Goal: Information Seeking & Learning: Learn about a topic

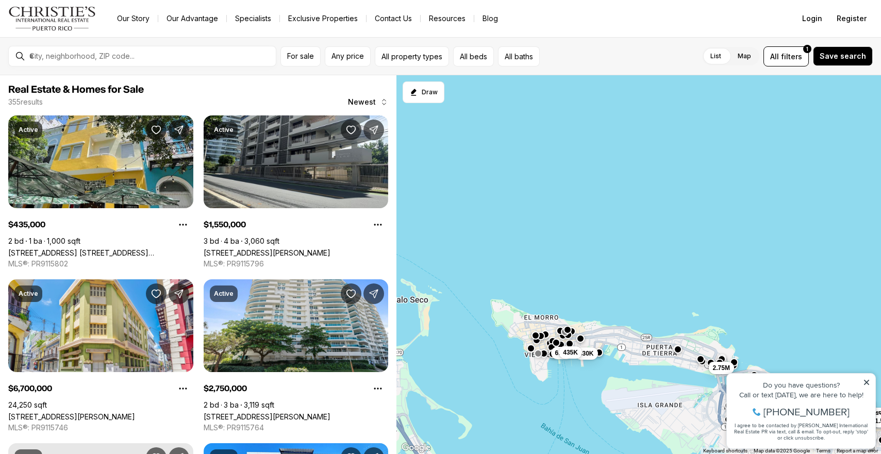
drag, startPoint x: 572, startPoint y: 250, endPoint x: 697, endPoint y: 365, distance: 169.6
click at [697, 365] on div "240K 6.7M 830K 435K 999K 2M 900K 1.45M 1.3M 1.55M 3.4M 2.75M" at bounding box center [638, 264] width 484 height 379
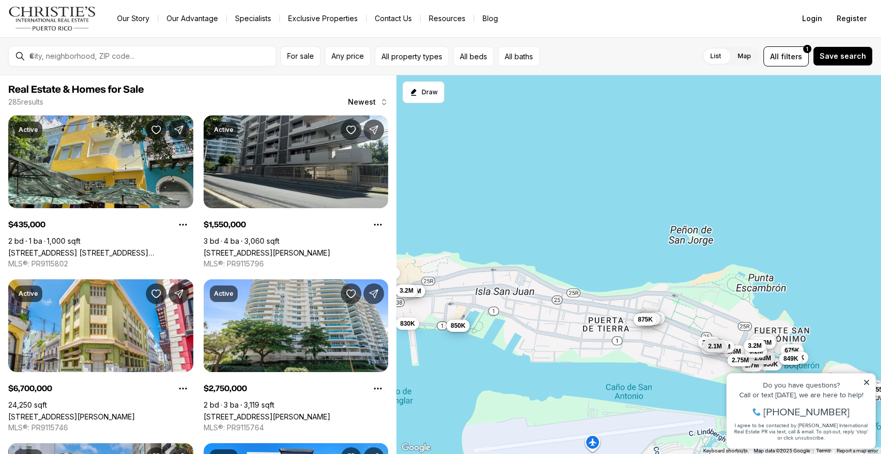
click at [697, 365] on div "595K 5.78M 6.7M 950K 895K 995K 585K 3.99M 2.26M 1.45M 3M 4.75M 3.2M 830K 1.1M 4…" at bounding box center [638, 264] width 484 height 379
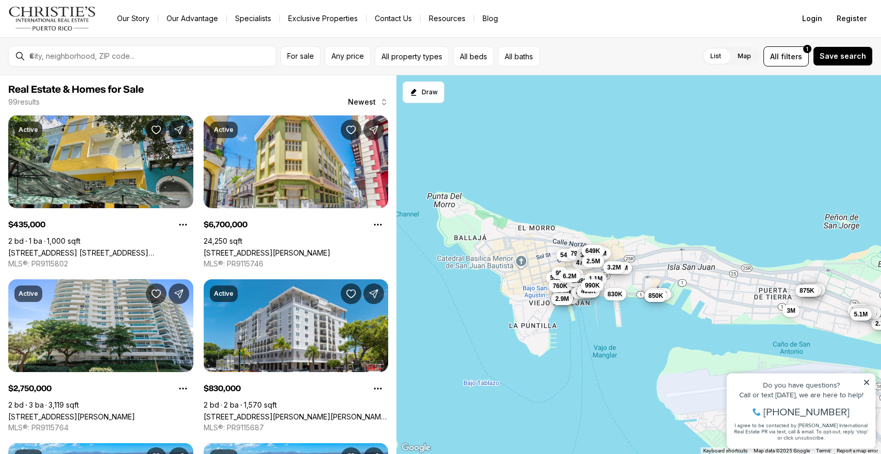
drag, startPoint x: 585, startPoint y: 341, endPoint x: 737, endPoint y: 297, distance: 158.7
click at [737, 297] on div "5.78M 950K 585K 1.5M 5.78M 2.7M 5.78M 3.2M 995K 2.75M 1.63M 899K 699K 2.7M 675K…" at bounding box center [638, 264] width 484 height 379
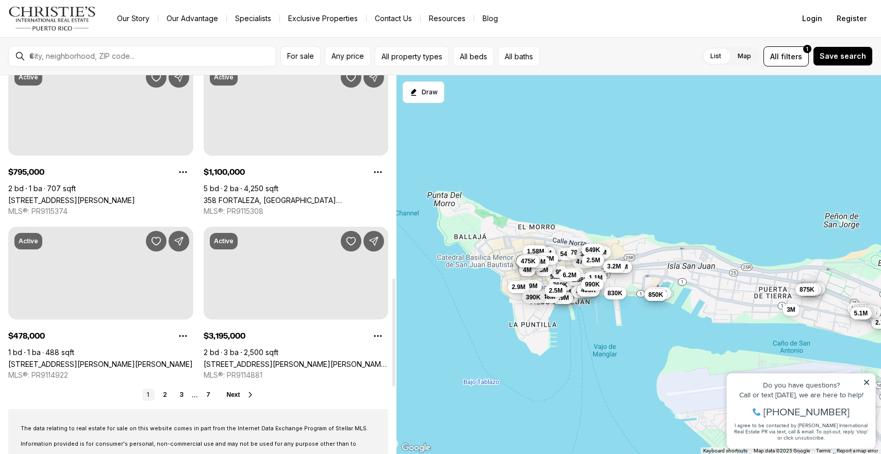
scroll to position [707, 0]
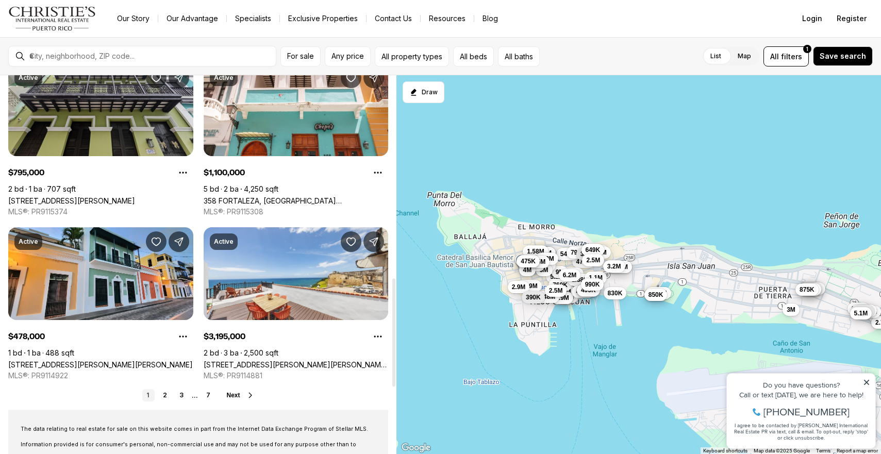
click at [243, 395] on button "Next" at bounding box center [241, 395] width 28 height 8
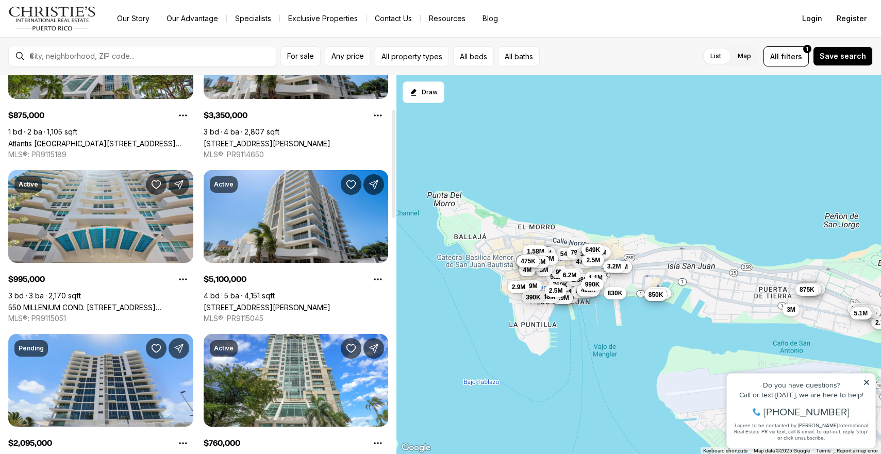
scroll to position [117, 0]
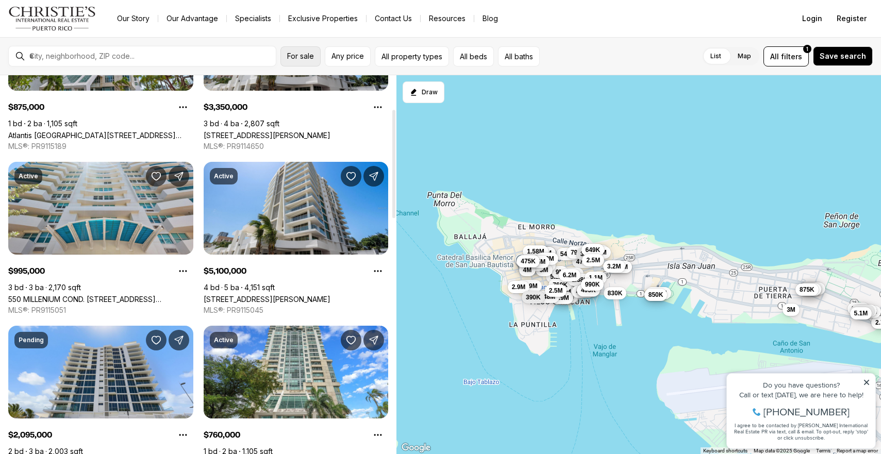
click at [291, 58] on span "For sale" at bounding box center [300, 56] width 27 height 8
click at [412, 53] on button "All property types" at bounding box center [412, 56] width 74 height 20
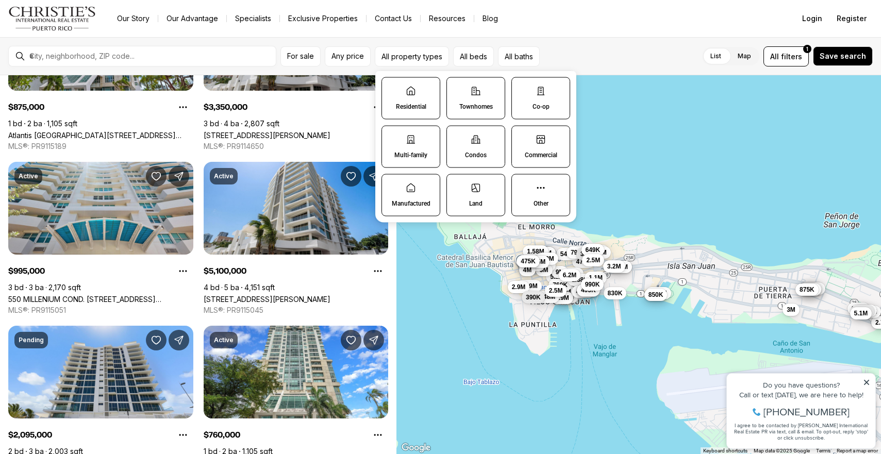
click at [425, 94] on label "Residential" at bounding box center [410, 98] width 59 height 42
click at [392, 88] on button "Residential" at bounding box center [387, 83] width 10 height 10
click at [466, 100] on label "Townhomes" at bounding box center [476, 98] width 59 height 42
click at [458, 88] on button "Townhomes" at bounding box center [452, 83] width 10 height 10
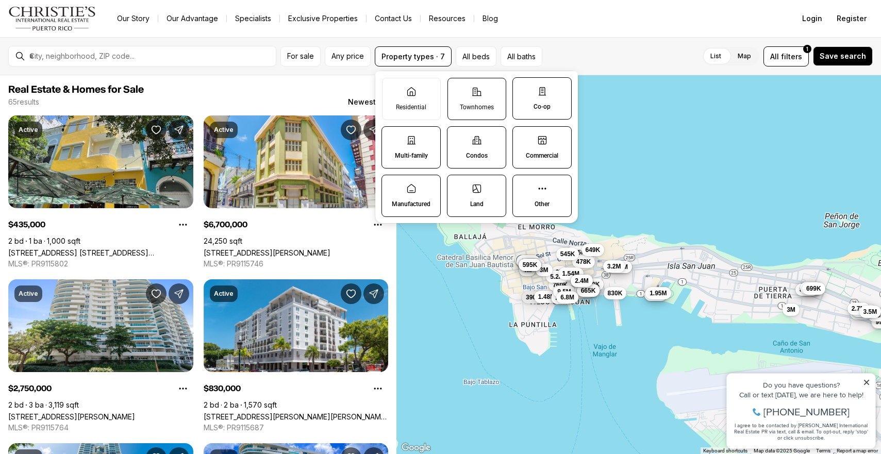
click at [463, 93] on label "Townhomes" at bounding box center [476, 99] width 59 height 42
click at [458, 89] on button "Townhomes" at bounding box center [453, 83] width 10 height 10
click at [414, 93] on icon at bounding box center [411, 92] width 10 height 10
click at [393, 89] on button "Residential" at bounding box center [387, 83] width 10 height 10
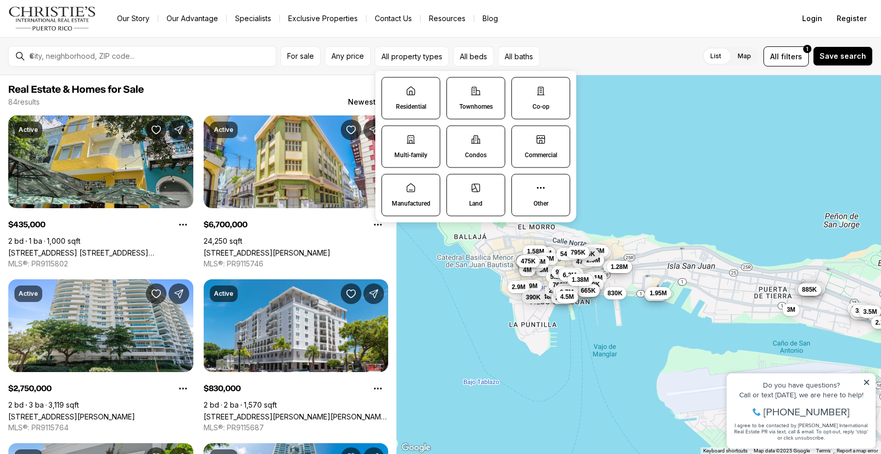
click at [474, 148] on label "Condos" at bounding box center [475, 147] width 59 height 42
click at [457, 137] on button "Condos" at bounding box center [452, 131] width 10 height 10
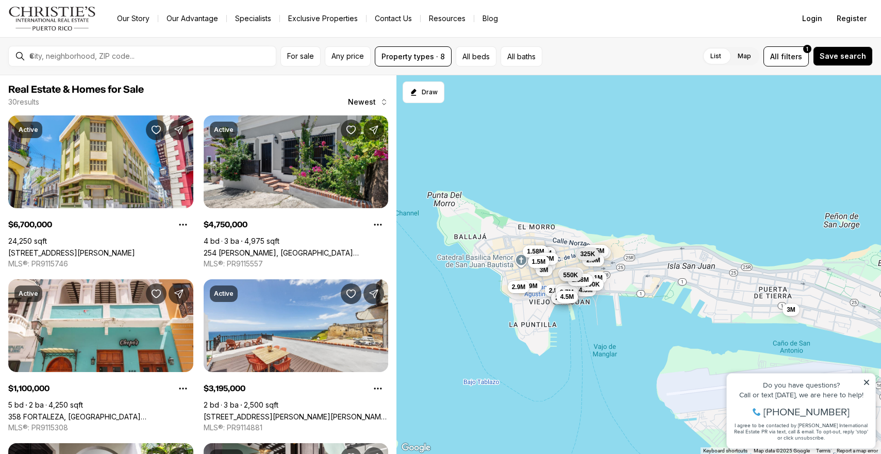
click at [573, 54] on div "List Map List Map All filters 1 Save search" at bounding box center [709, 56] width 326 height 20
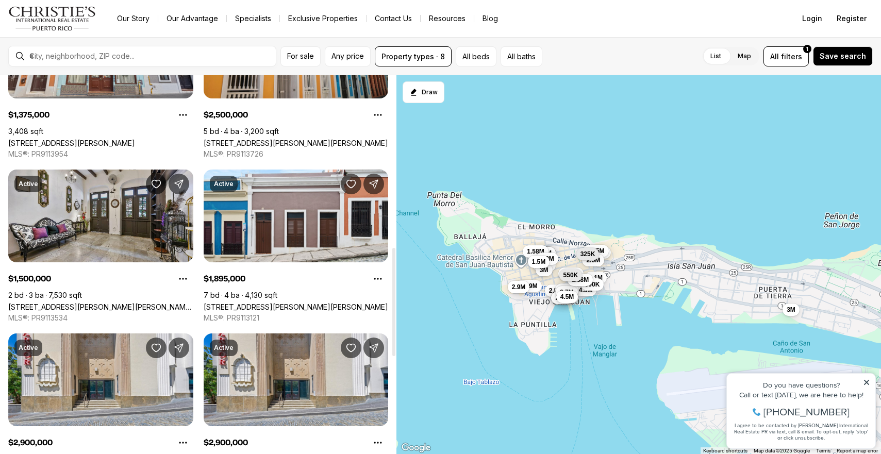
scroll to position [601, 0]
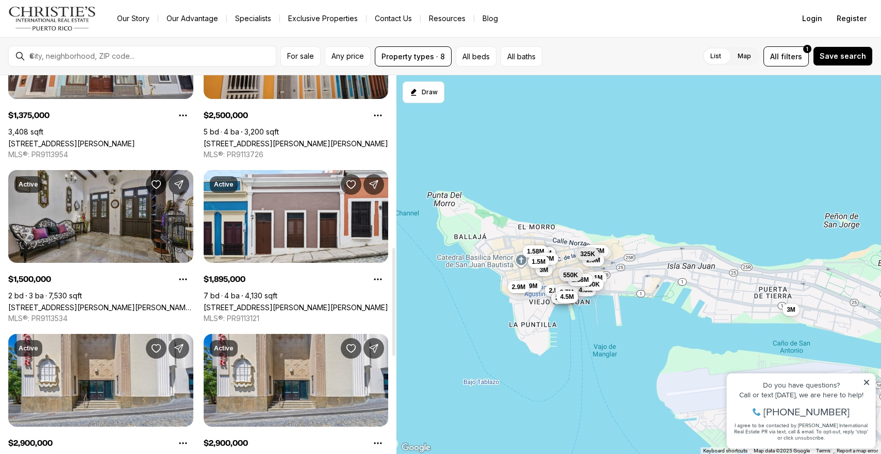
click at [124, 303] on link "53 CALLE SAN JOSE OLD SAN JUAN, SAN JUAN PR, 00901" at bounding box center [100, 307] width 185 height 9
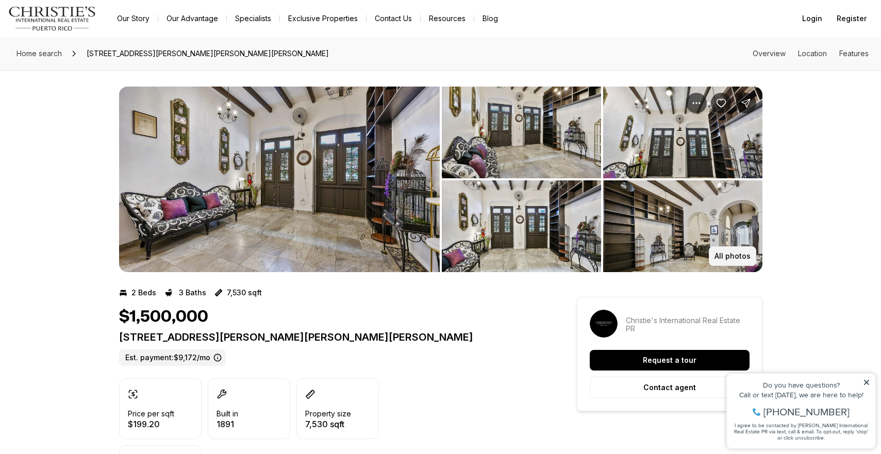
click at [738, 256] on p "All photos" at bounding box center [732, 256] width 36 height 8
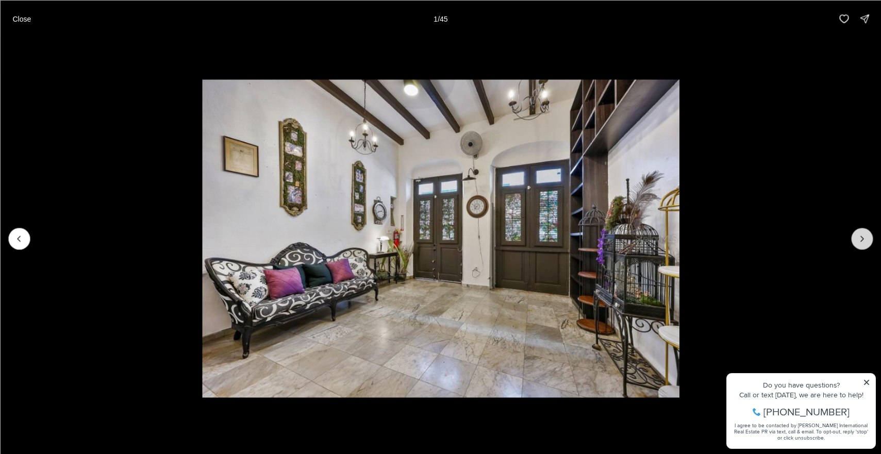
click at [857, 237] on icon "Next slide" at bounding box center [861, 238] width 10 height 10
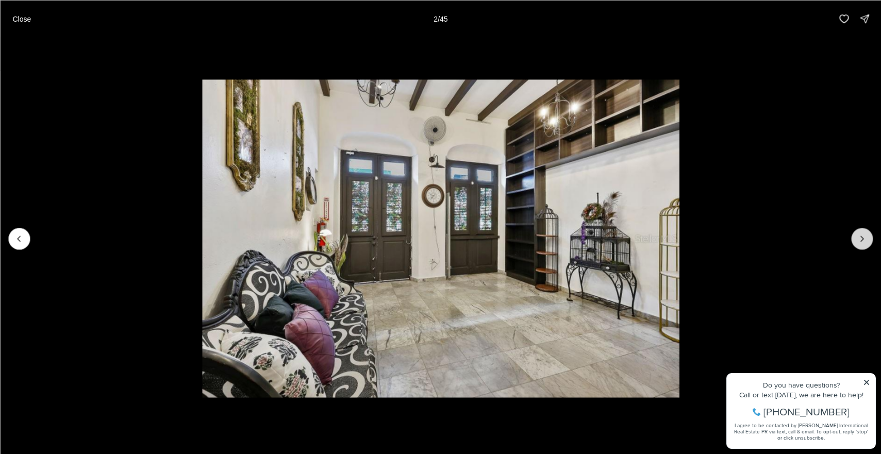
click at [857, 237] on icon "Next slide" at bounding box center [861, 238] width 10 height 10
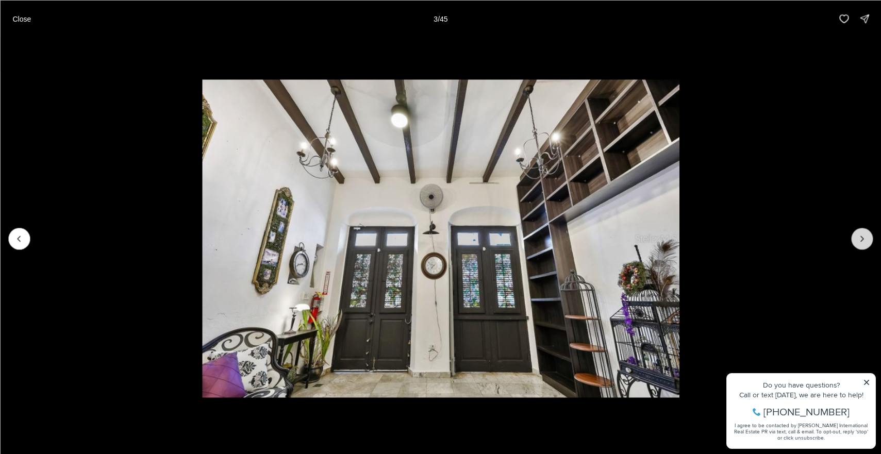
click at [857, 237] on icon "Next slide" at bounding box center [861, 238] width 10 height 10
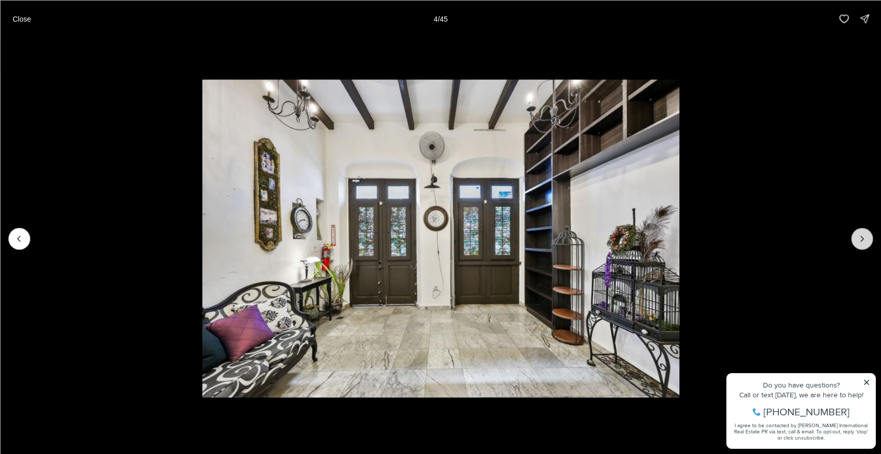
click at [857, 237] on icon "Next slide" at bounding box center [861, 238] width 10 height 10
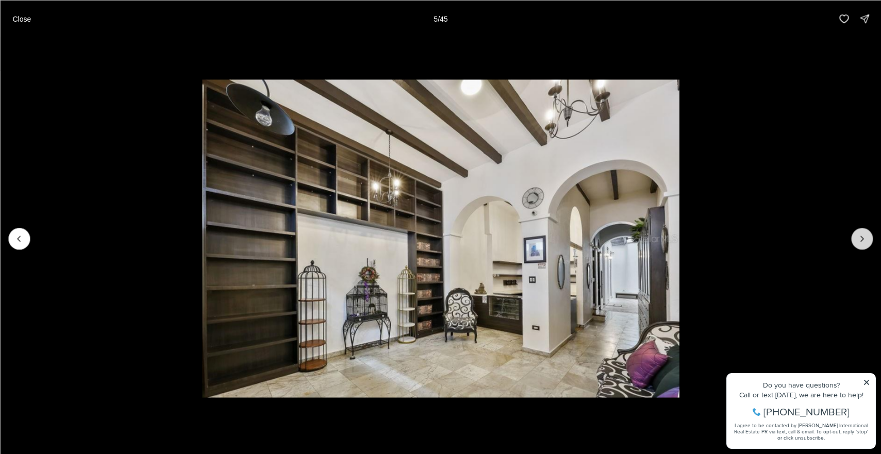
click at [857, 237] on icon "Next slide" at bounding box center [861, 238] width 10 height 10
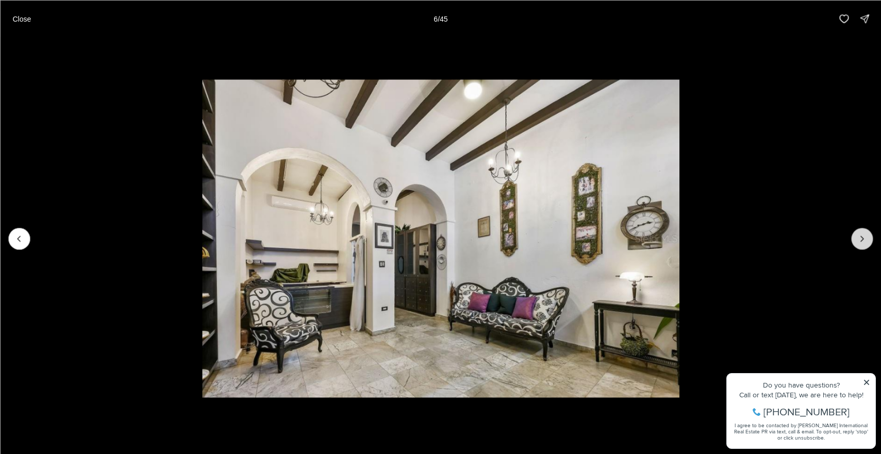
click at [857, 237] on icon "Next slide" at bounding box center [861, 238] width 10 height 10
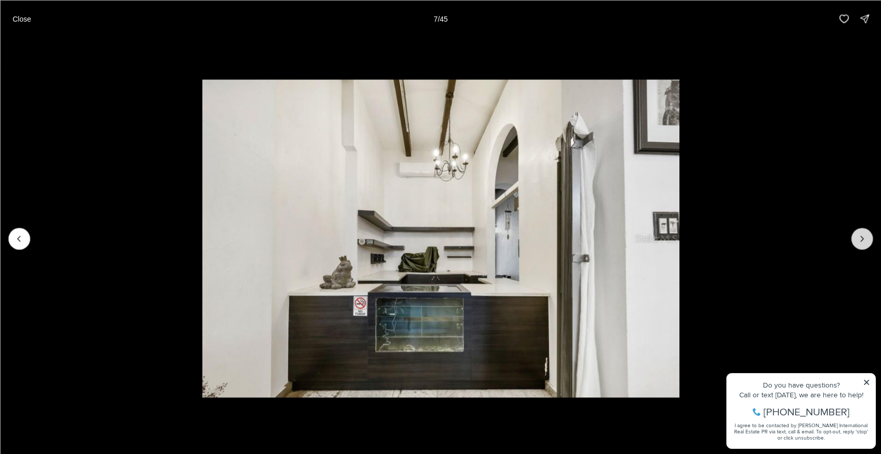
click at [857, 237] on icon "Next slide" at bounding box center [861, 238] width 10 height 10
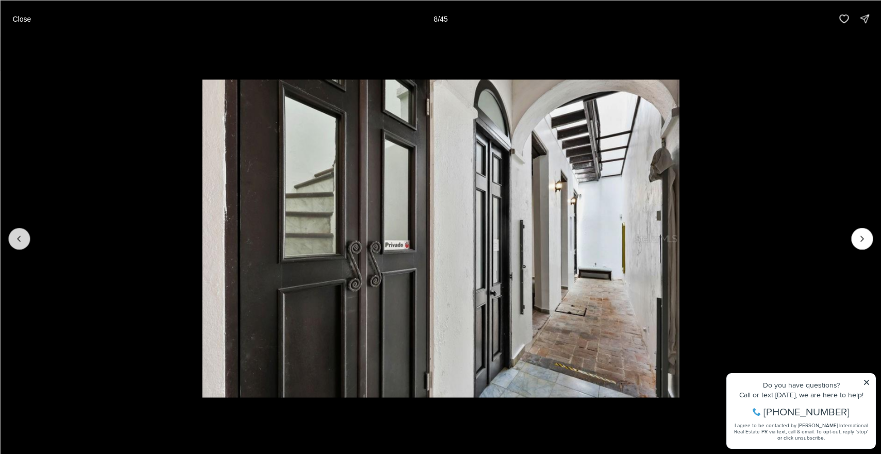
click at [17, 244] on button "Previous slide" at bounding box center [19, 239] width 22 height 22
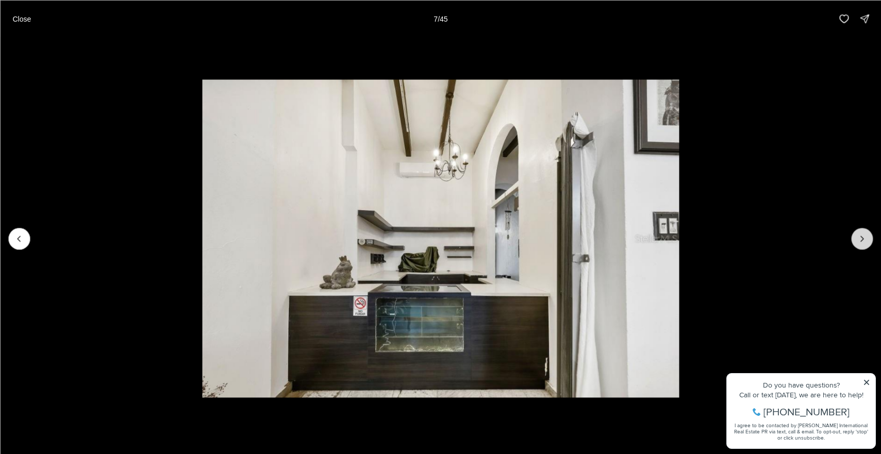
click at [857, 239] on icon "Next slide" at bounding box center [861, 238] width 10 height 10
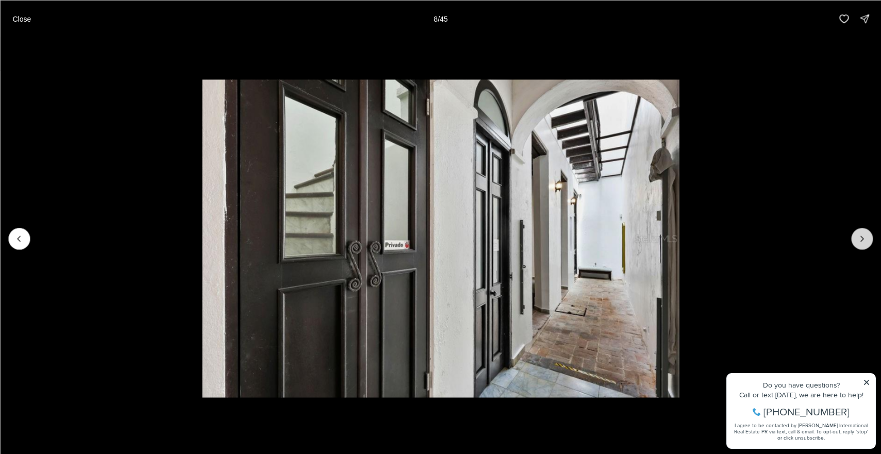
click at [857, 239] on icon "Next slide" at bounding box center [861, 238] width 10 height 10
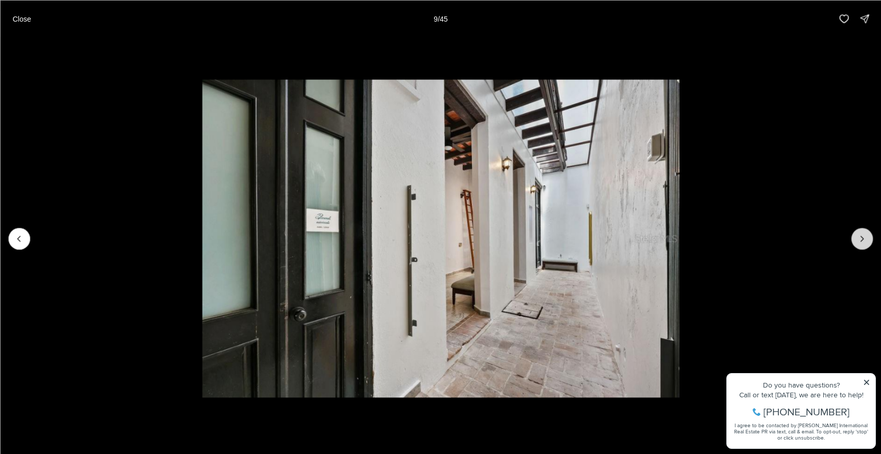
click at [857, 239] on icon "Next slide" at bounding box center [861, 238] width 10 height 10
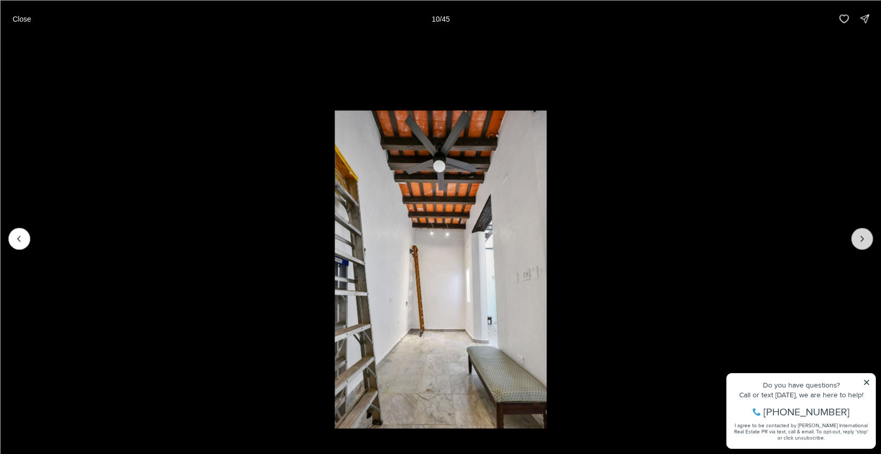
click at [857, 239] on icon "Next slide" at bounding box center [861, 238] width 10 height 10
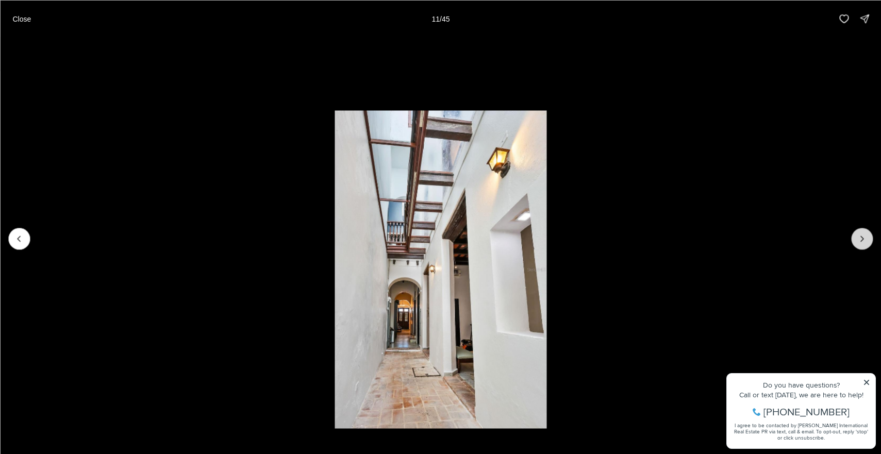
click at [857, 239] on icon "Next slide" at bounding box center [861, 238] width 10 height 10
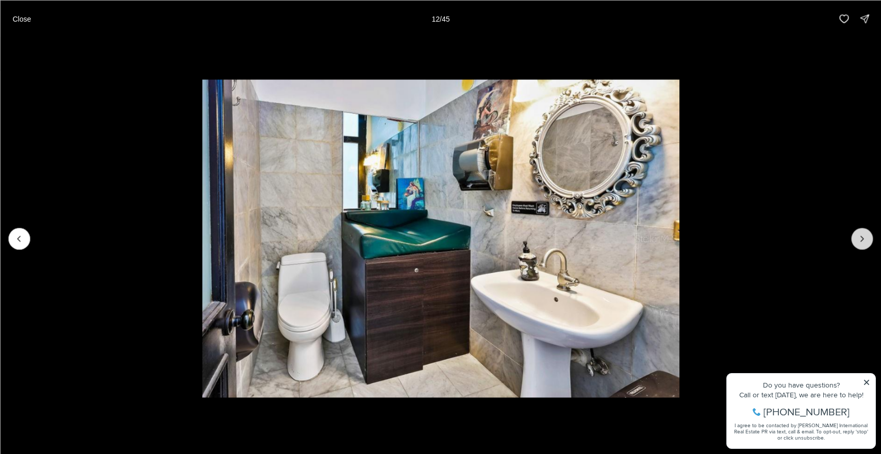
click at [857, 239] on icon "Next slide" at bounding box center [861, 238] width 10 height 10
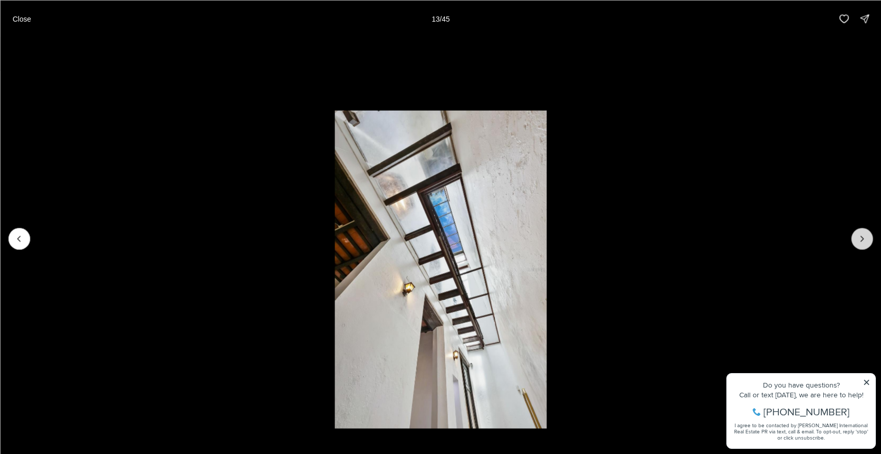
click at [857, 239] on icon "Next slide" at bounding box center [861, 238] width 10 height 10
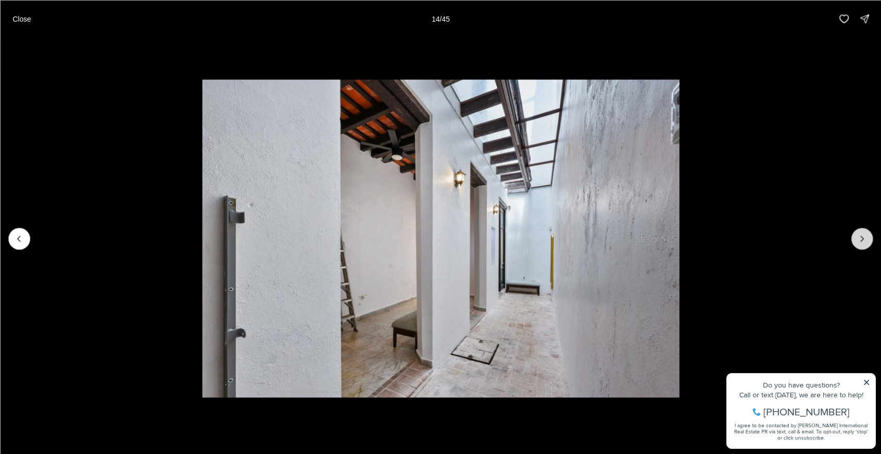
click at [857, 239] on icon "Next slide" at bounding box center [861, 238] width 10 height 10
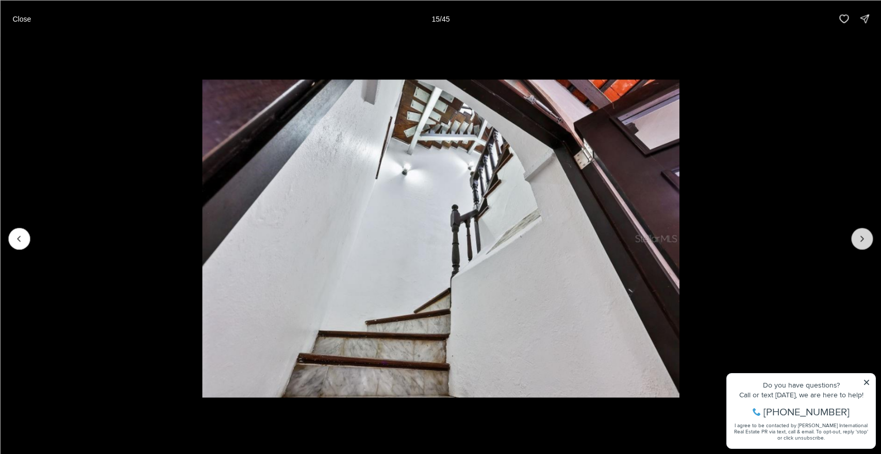
click at [857, 239] on icon "Next slide" at bounding box center [861, 238] width 10 height 10
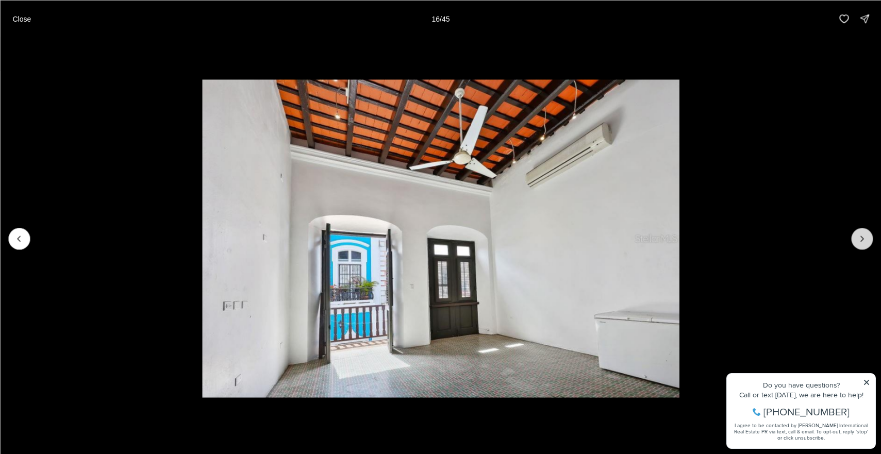
click at [857, 239] on icon "Next slide" at bounding box center [861, 238] width 10 height 10
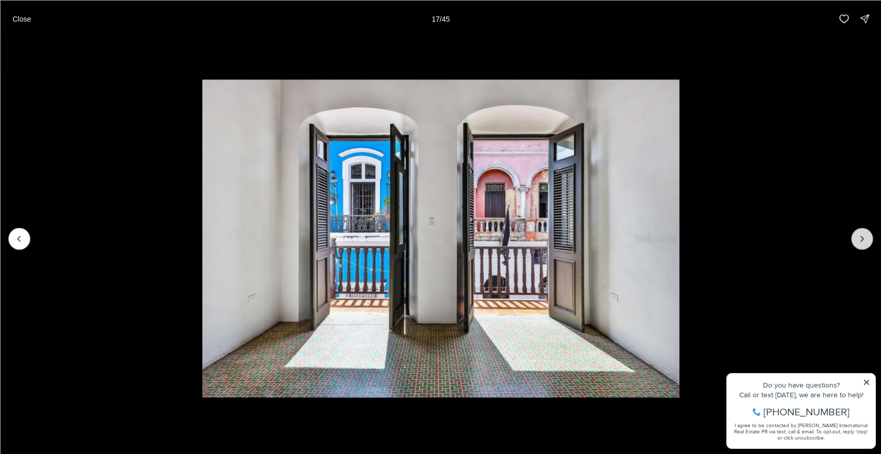
click at [857, 239] on icon "Next slide" at bounding box center [861, 238] width 10 height 10
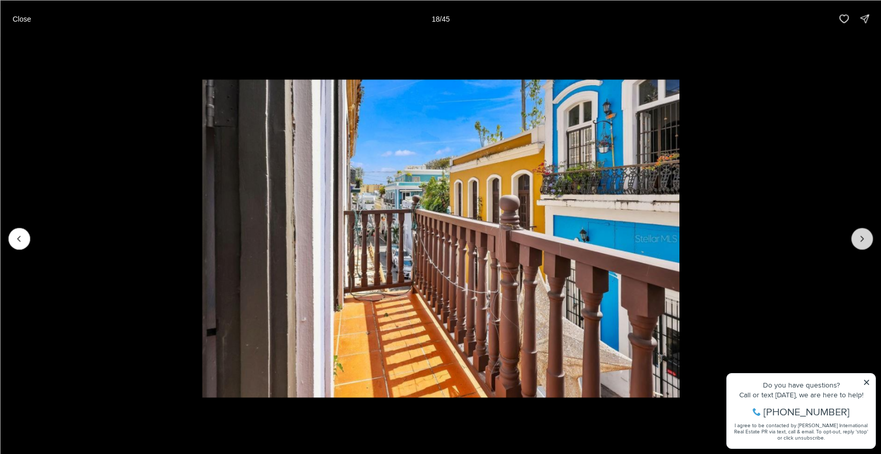
click at [857, 239] on icon "Next slide" at bounding box center [861, 238] width 10 height 10
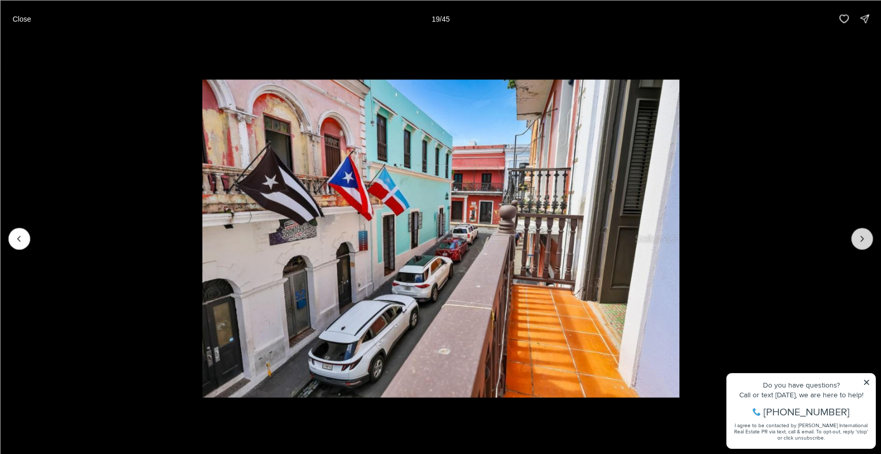
click at [857, 239] on icon "Next slide" at bounding box center [861, 238] width 10 height 10
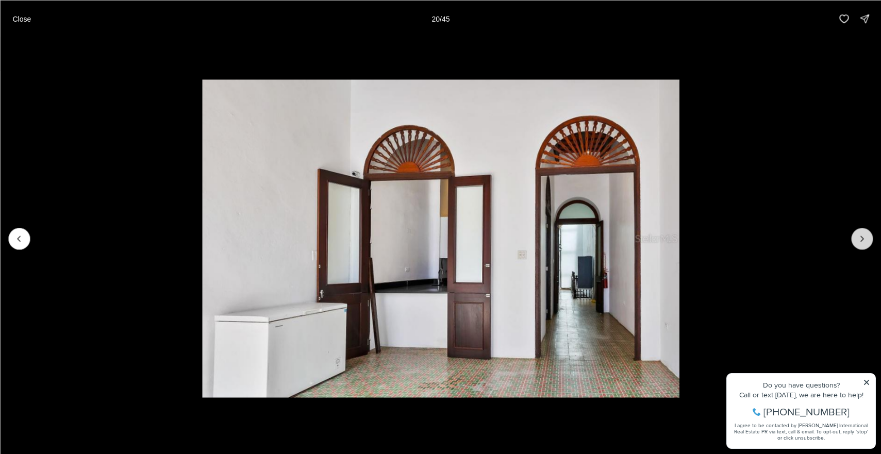
click at [857, 239] on icon "Next slide" at bounding box center [861, 238] width 10 height 10
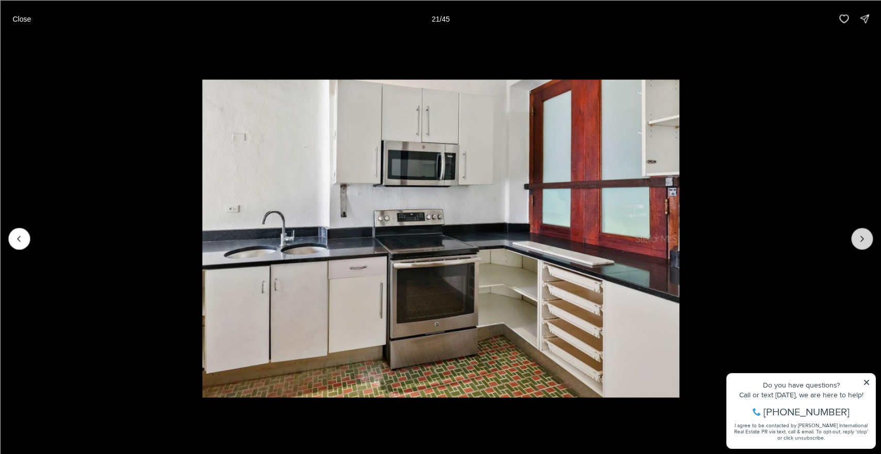
click at [857, 239] on icon "Next slide" at bounding box center [861, 238] width 10 height 10
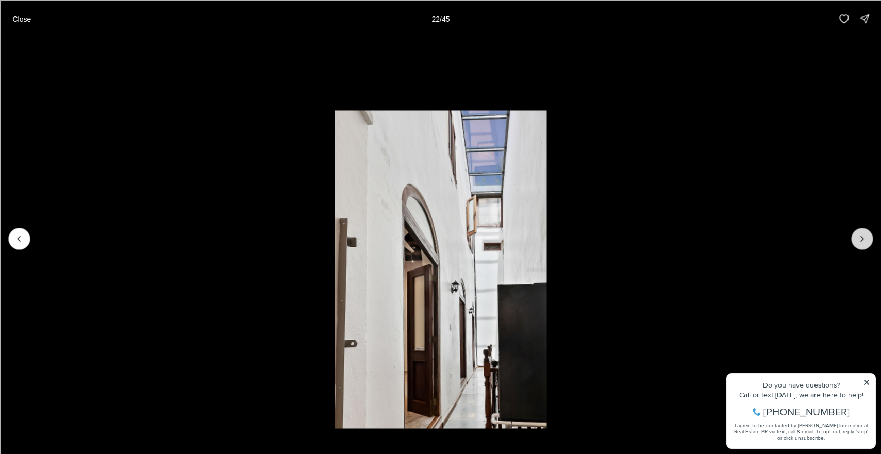
click at [857, 239] on icon "Next slide" at bounding box center [861, 238] width 10 height 10
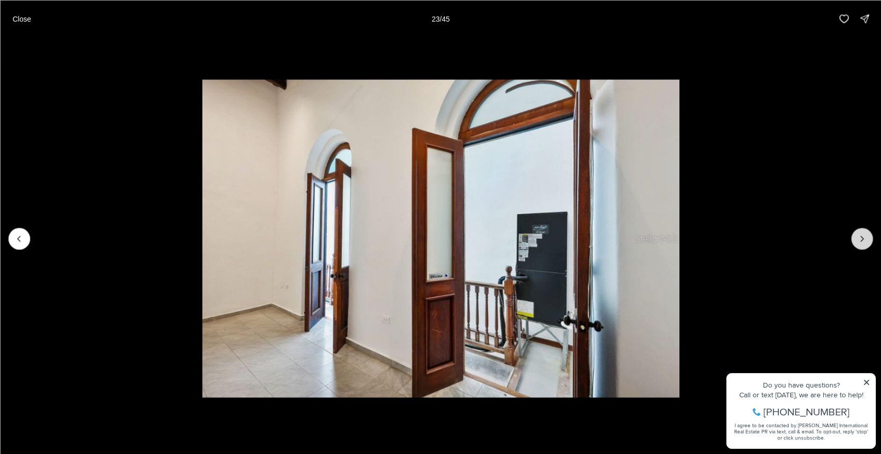
click at [857, 239] on icon "Next slide" at bounding box center [861, 238] width 10 height 10
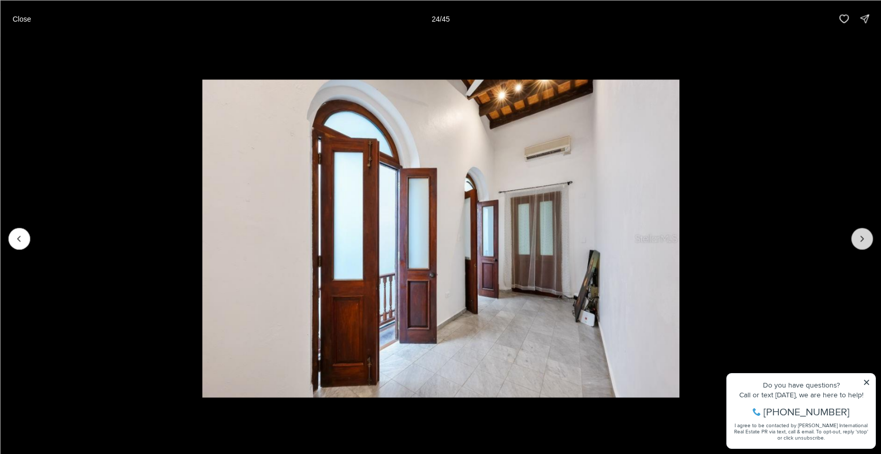
click at [857, 239] on icon "Next slide" at bounding box center [861, 238] width 10 height 10
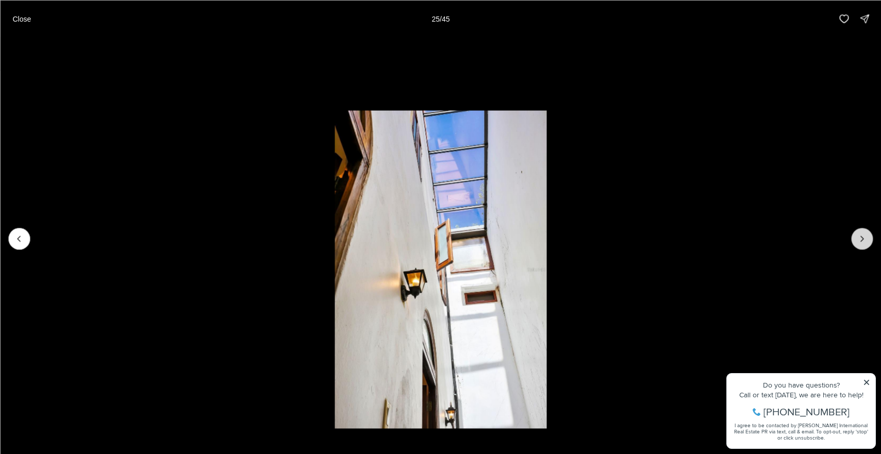
click at [857, 239] on icon "Next slide" at bounding box center [861, 238] width 10 height 10
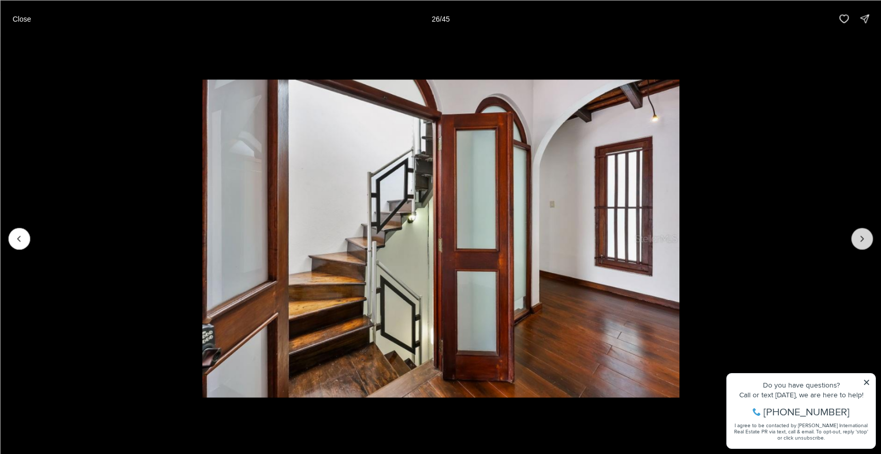
click at [857, 239] on icon "Next slide" at bounding box center [861, 238] width 10 height 10
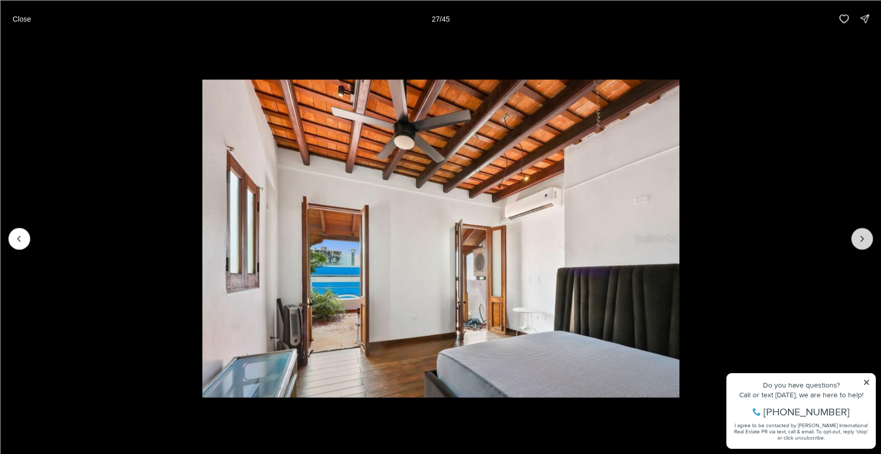
click at [857, 239] on icon "Next slide" at bounding box center [861, 238] width 10 height 10
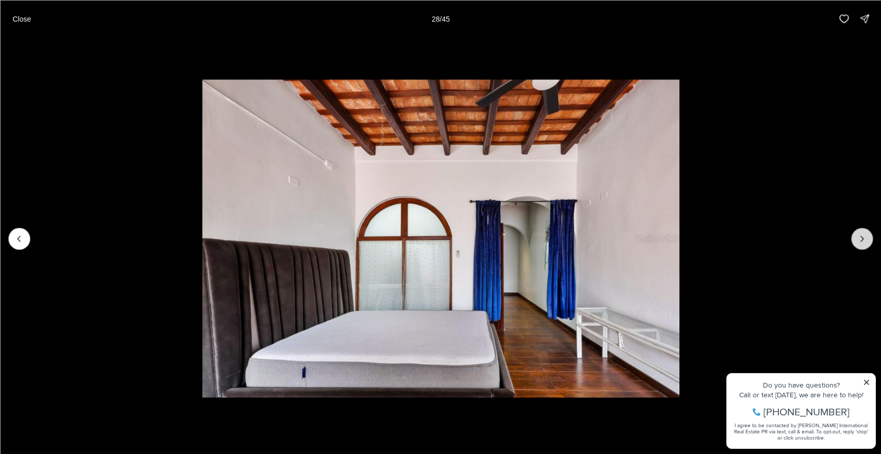
click at [857, 239] on icon "Next slide" at bounding box center [861, 238] width 10 height 10
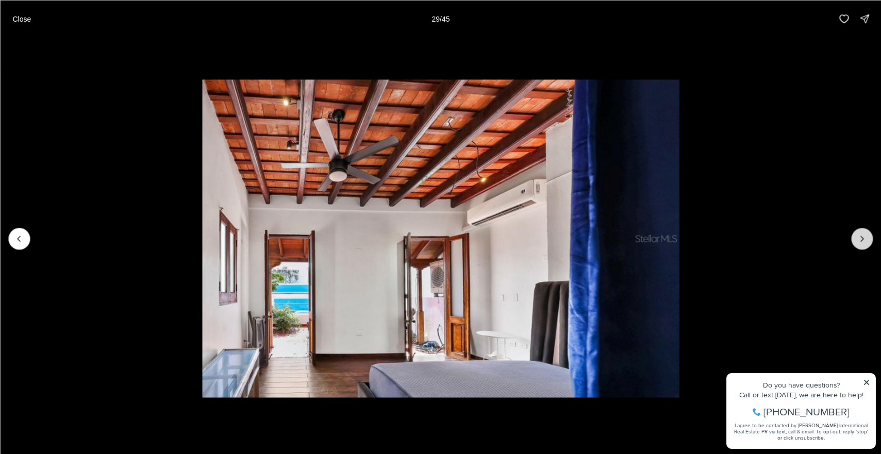
click at [857, 239] on icon "Next slide" at bounding box center [861, 238] width 10 height 10
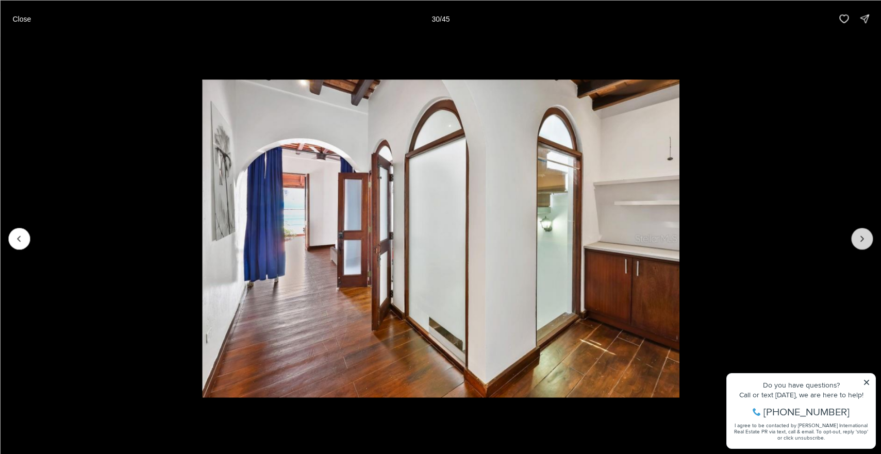
click at [857, 239] on icon "Next slide" at bounding box center [861, 238] width 10 height 10
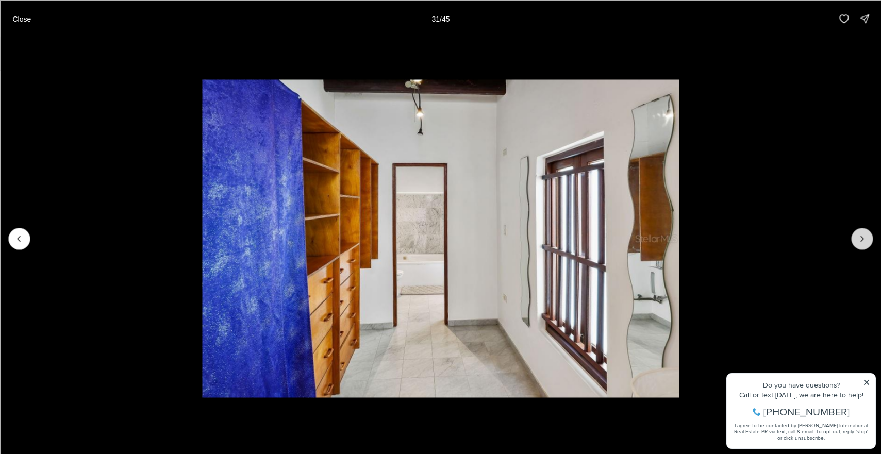
click at [857, 239] on icon "Next slide" at bounding box center [861, 238] width 10 height 10
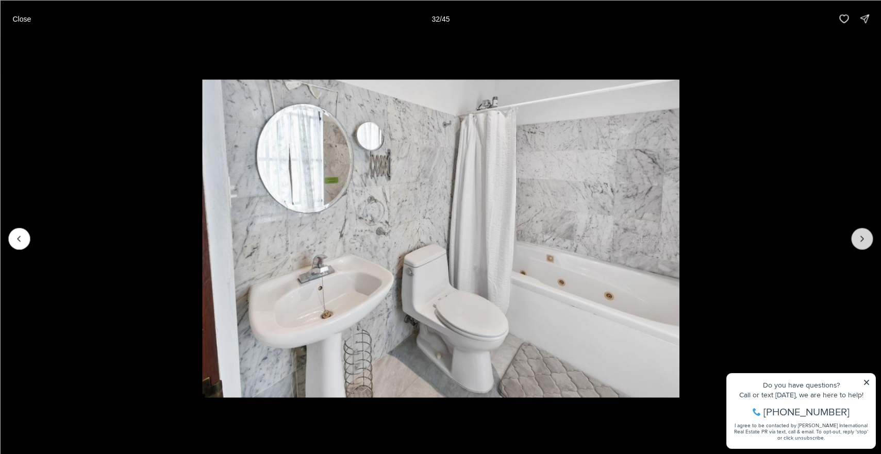
click at [857, 239] on icon "Next slide" at bounding box center [861, 238] width 10 height 10
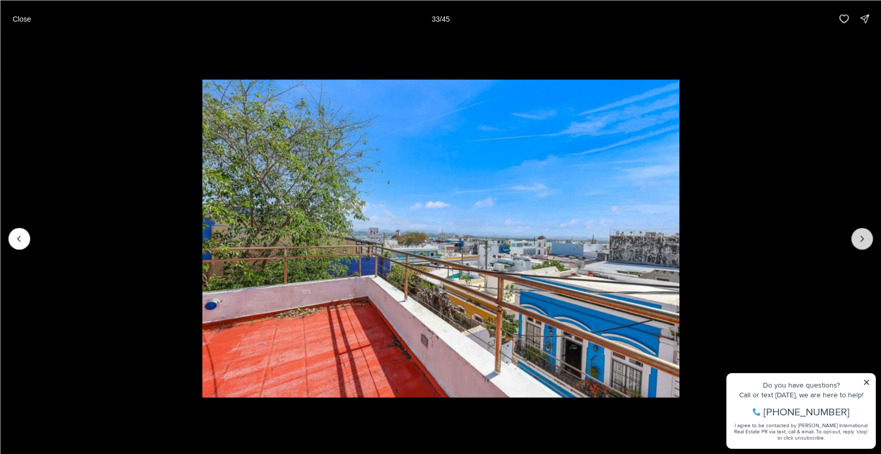
click at [857, 239] on icon "Next slide" at bounding box center [861, 238] width 10 height 10
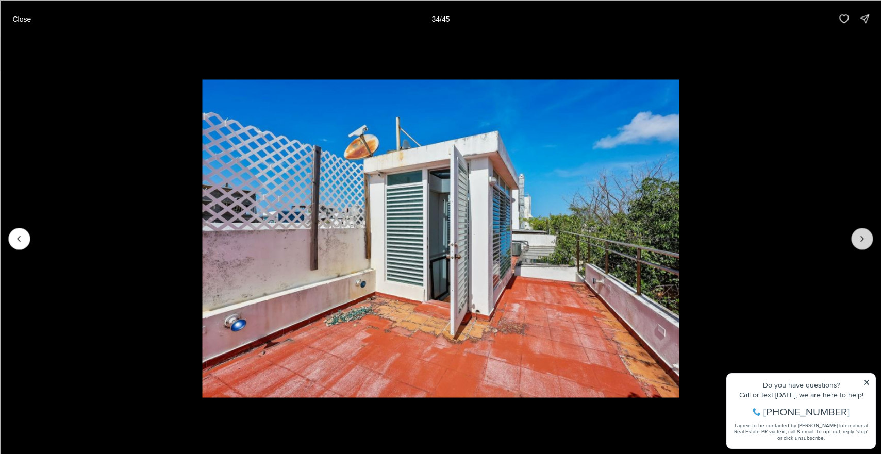
click at [857, 239] on icon "Next slide" at bounding box center [861, 238] width 10 height 10
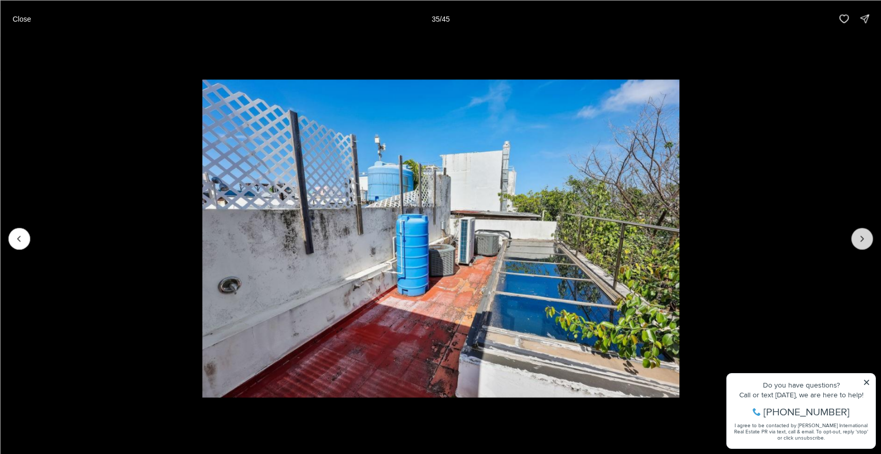
click at [857, 239] on icon "Next slide" at bounding box center [861, 238] width 10 height 10
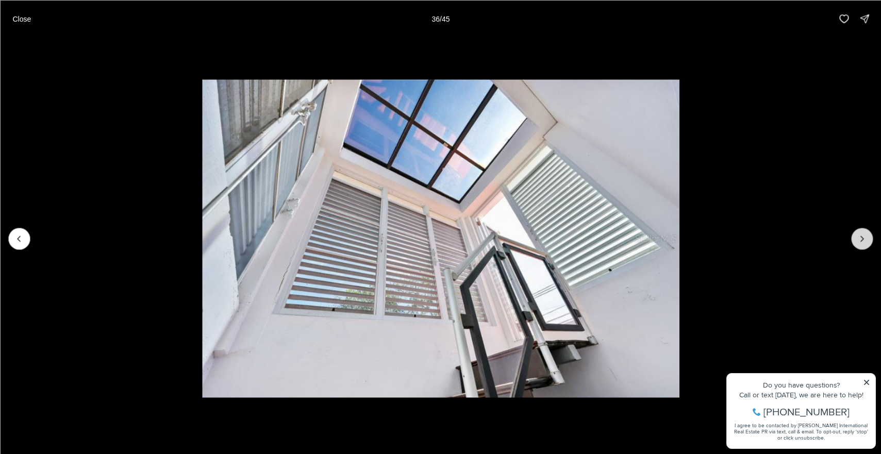
click at [857, 239] on icon "Next slide" at bounding box center [861, 238] width 10 height 10
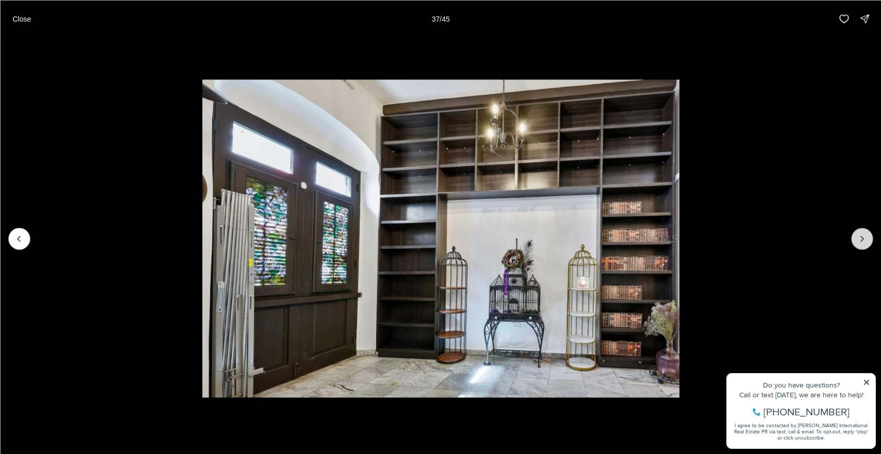
click at [857, 239] on icon "Next slide" at bounding box center [861, 238] width 10 height 10
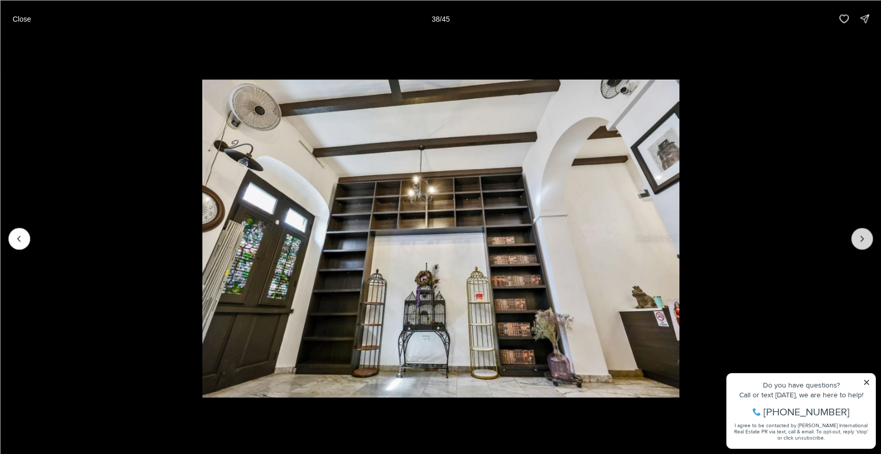
click at [857, 239] on icon "Next slide" at bounding box center [861, 238] width 10 height 10
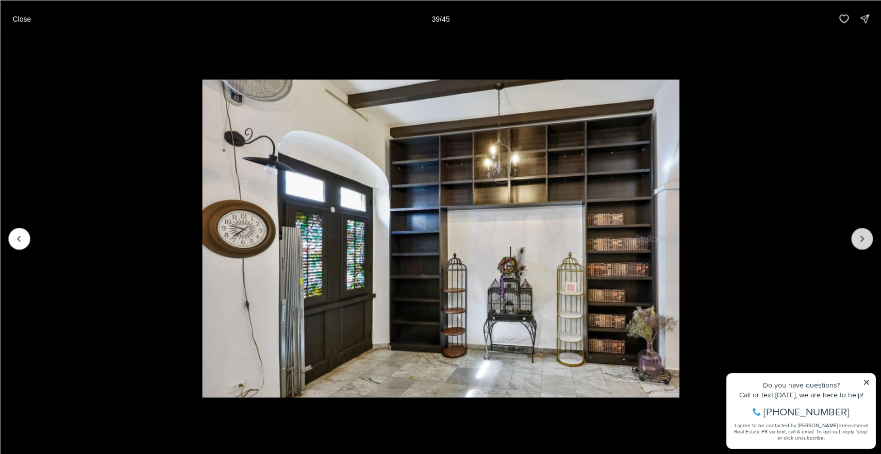
click at [857, 239] on icon "Next slide" at bounding box center [861, 238] width 10 height 10
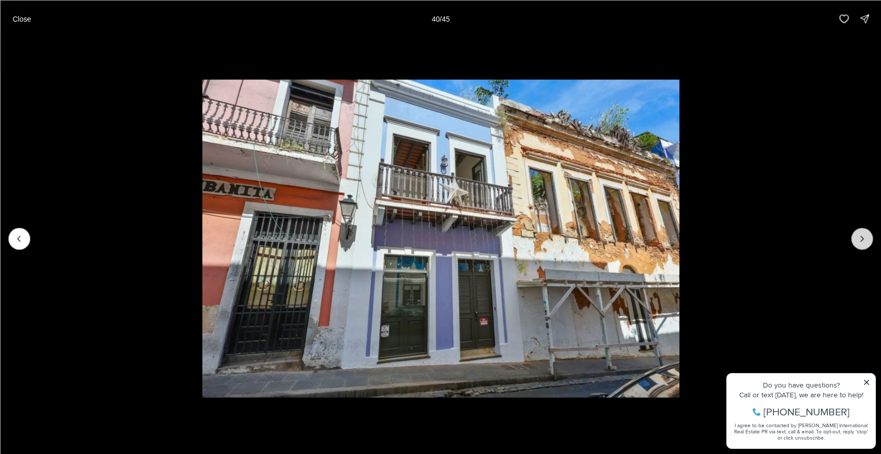
click at [857, 239] on icon "Next slide" at bounding box center [861, 238] width 10 height 10
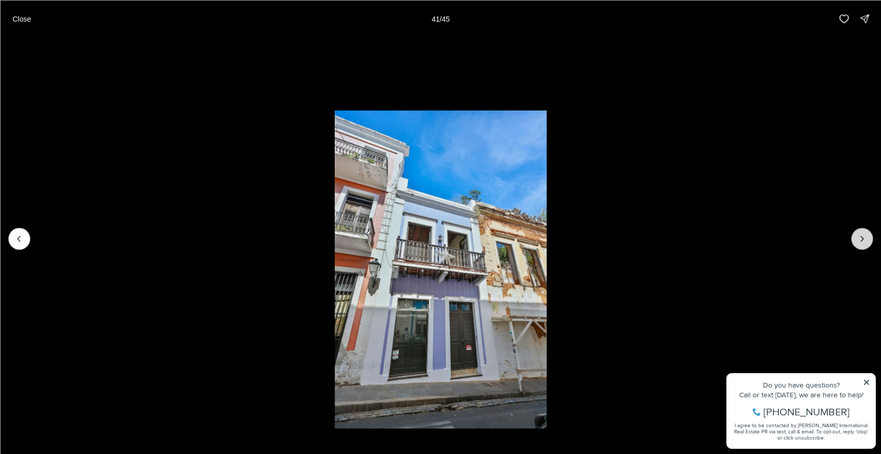
click at [857, 239] on icon "Next slide" at bounding box center [861, 238] width 10 height 10
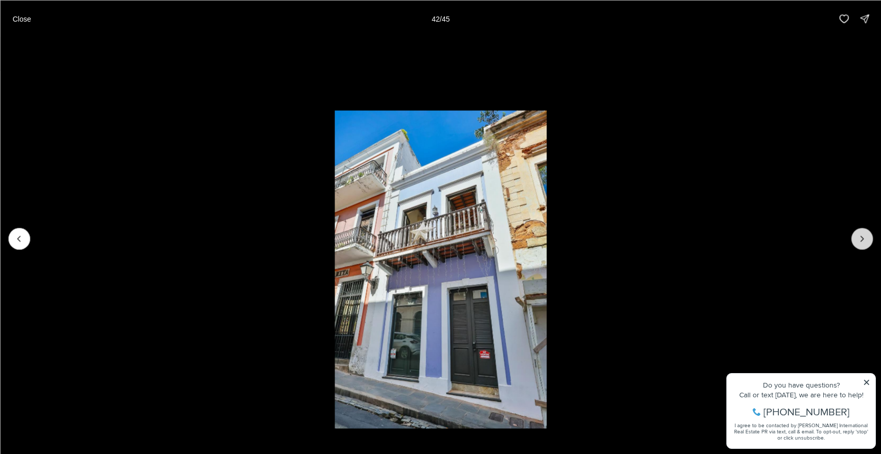
click at [857, 239] on icon "Next slide" at bounding box center [861, 238] width 10 height 10
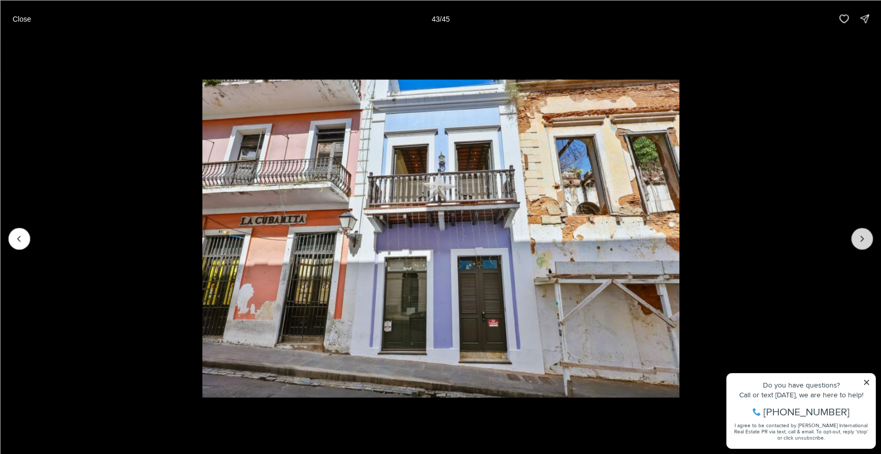
click at [857, 239] on icon "Next slide" at bounding box center [861, 238] width 10 height 10
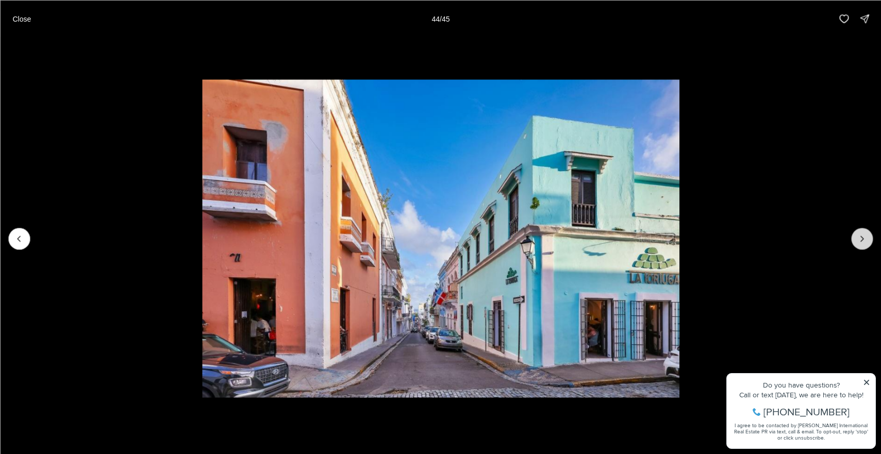
click at [857, 239] on icon "Next slide" at bounding box center [861, 238] width 10 height 10
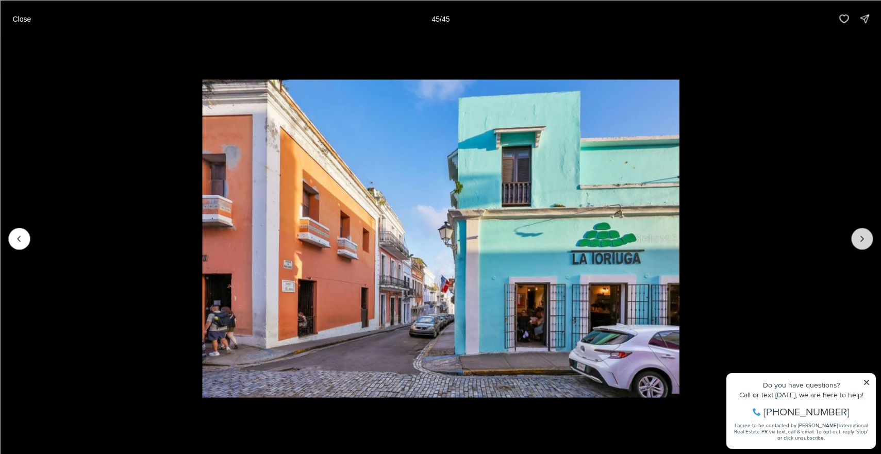
click at [857, 239] on div at bounding box center [862, 239] width 22 height 22
click at [23, 22] on p "Close" at bounding box center [21, 18] width 19 height 8
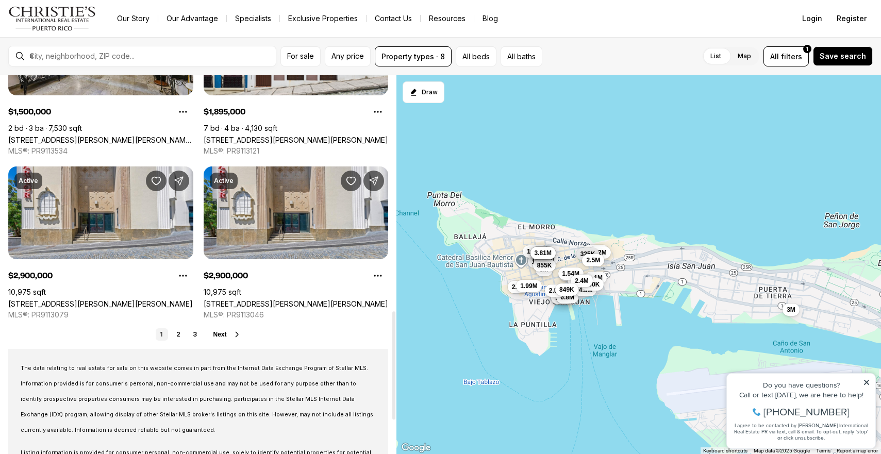
scroll to position [841, 0]
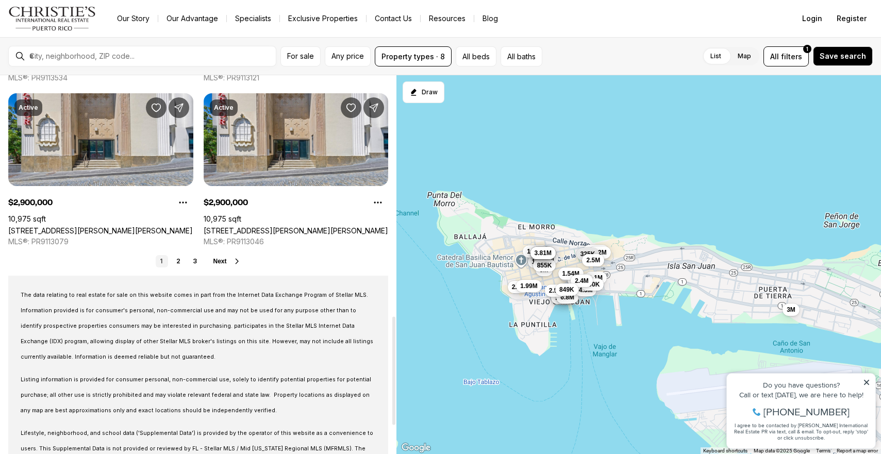
click at [229, 258] on button "Next" at bounding box center [227, 261] width 28 height 8
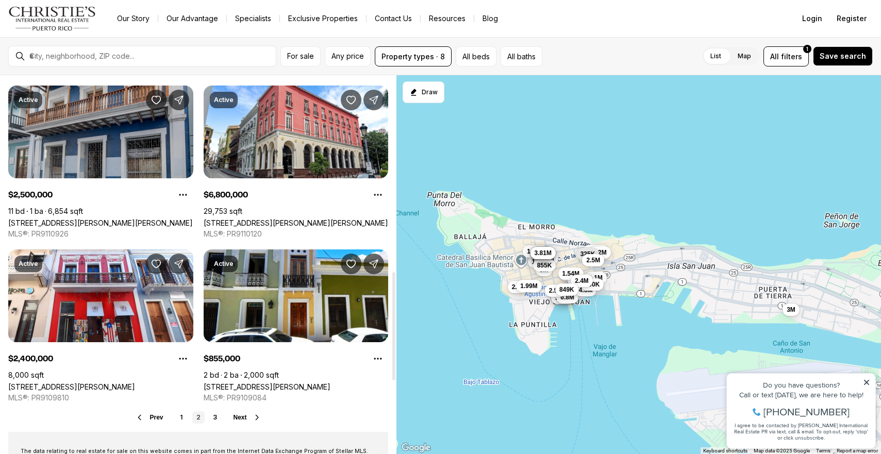
scroll to position [683, 0]
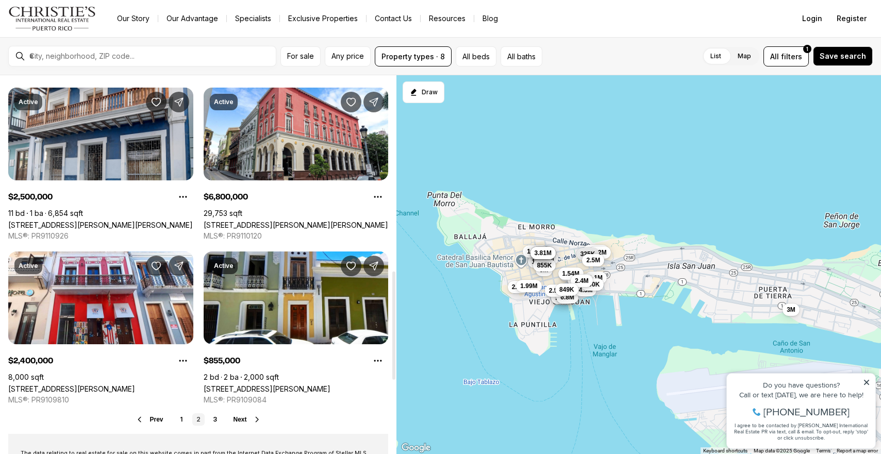
click at [244, 416] on span "Next" at bounding box center [239, 419] width 13 height 7
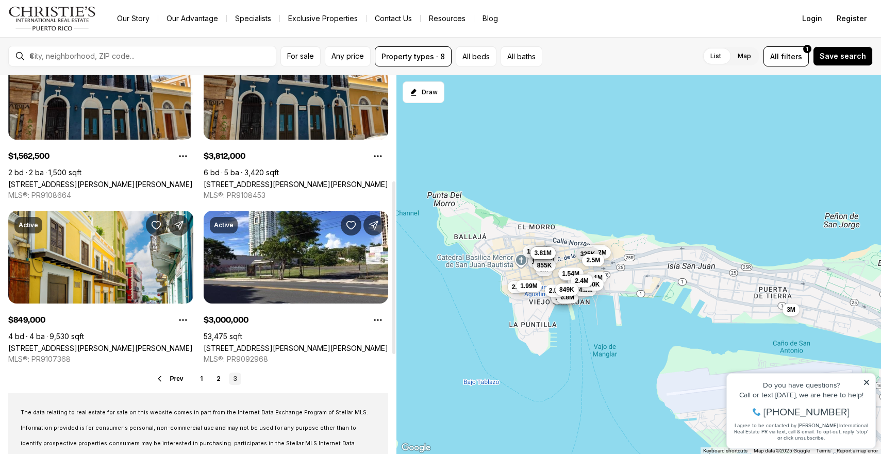
scroll to position [233, 0]
